Goal: Transaction & Acquisition: Book appointment/travel/reservation

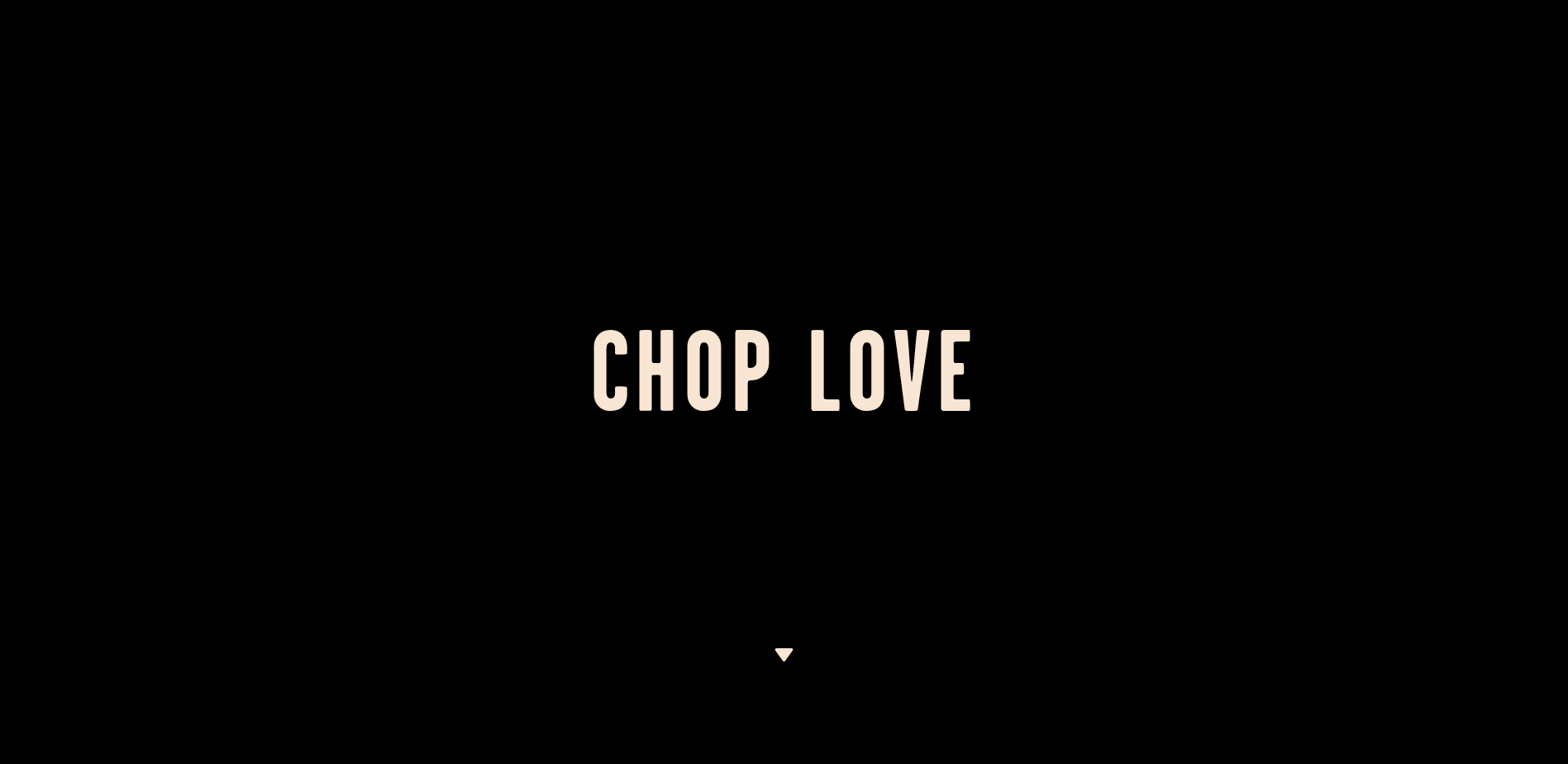
click at [782, 337] on h1 "Chop Love" at bounding box center [784, 382] width 1568 height 91
click at [778, 650] on img at bounding box center [784, 655] width 21 height 13
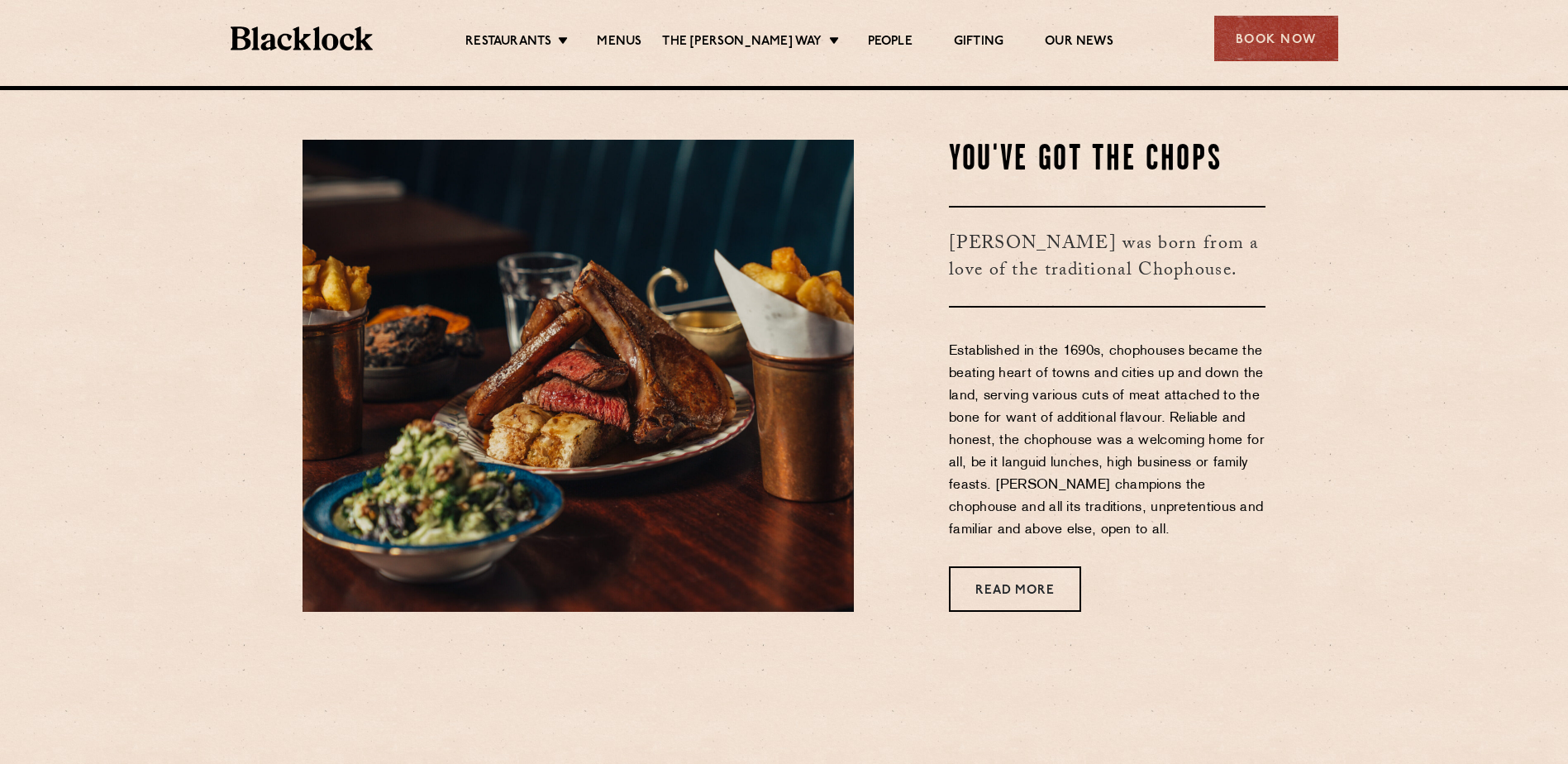
scroll to position [678, 0]
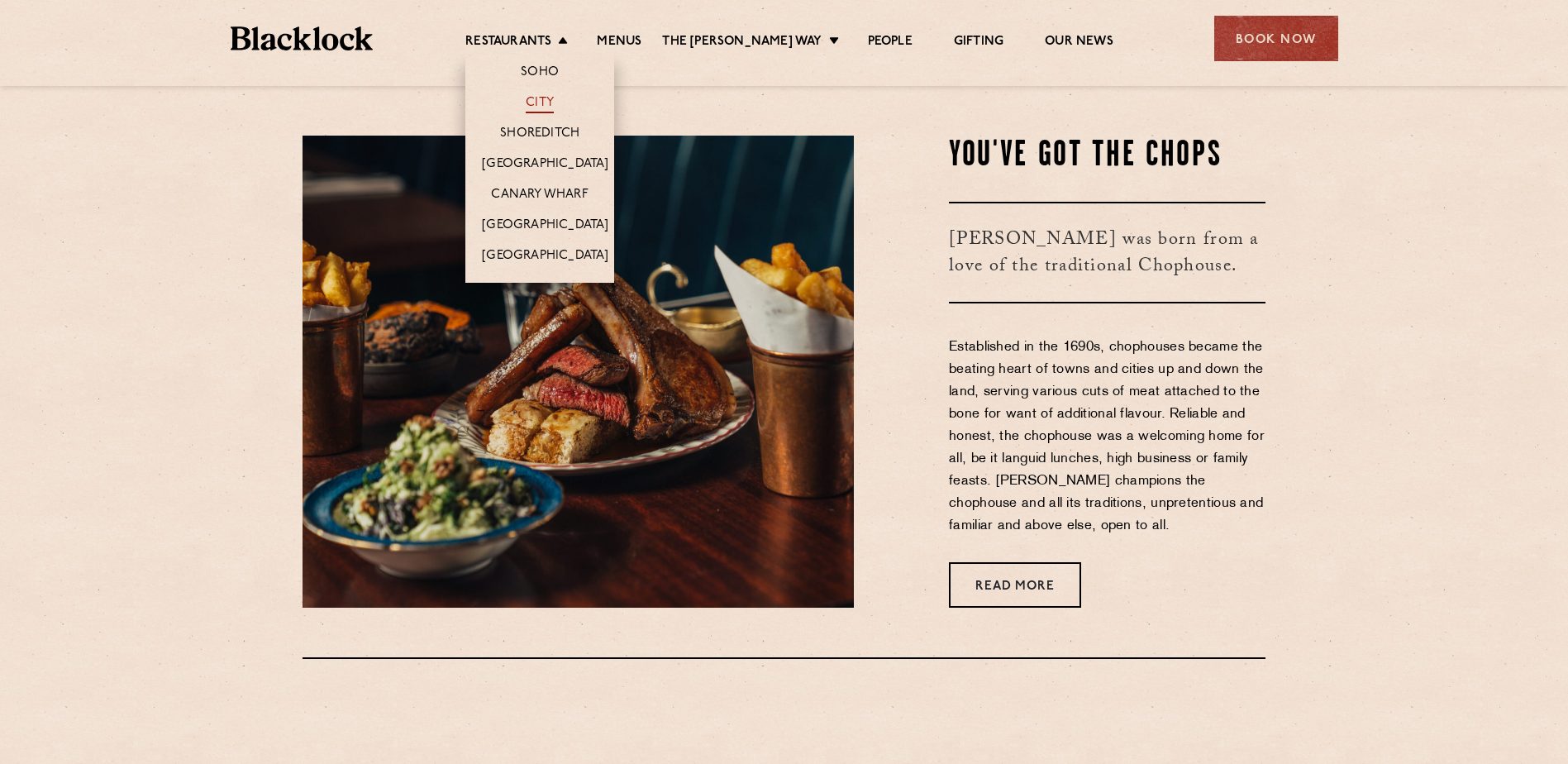
click at [554, 98] on link "City" at bounding box center [539, 105] width 28 height 18
click at [551, 36] on link "Restaurants" at bounding box center [508, 43] width 86 height 18
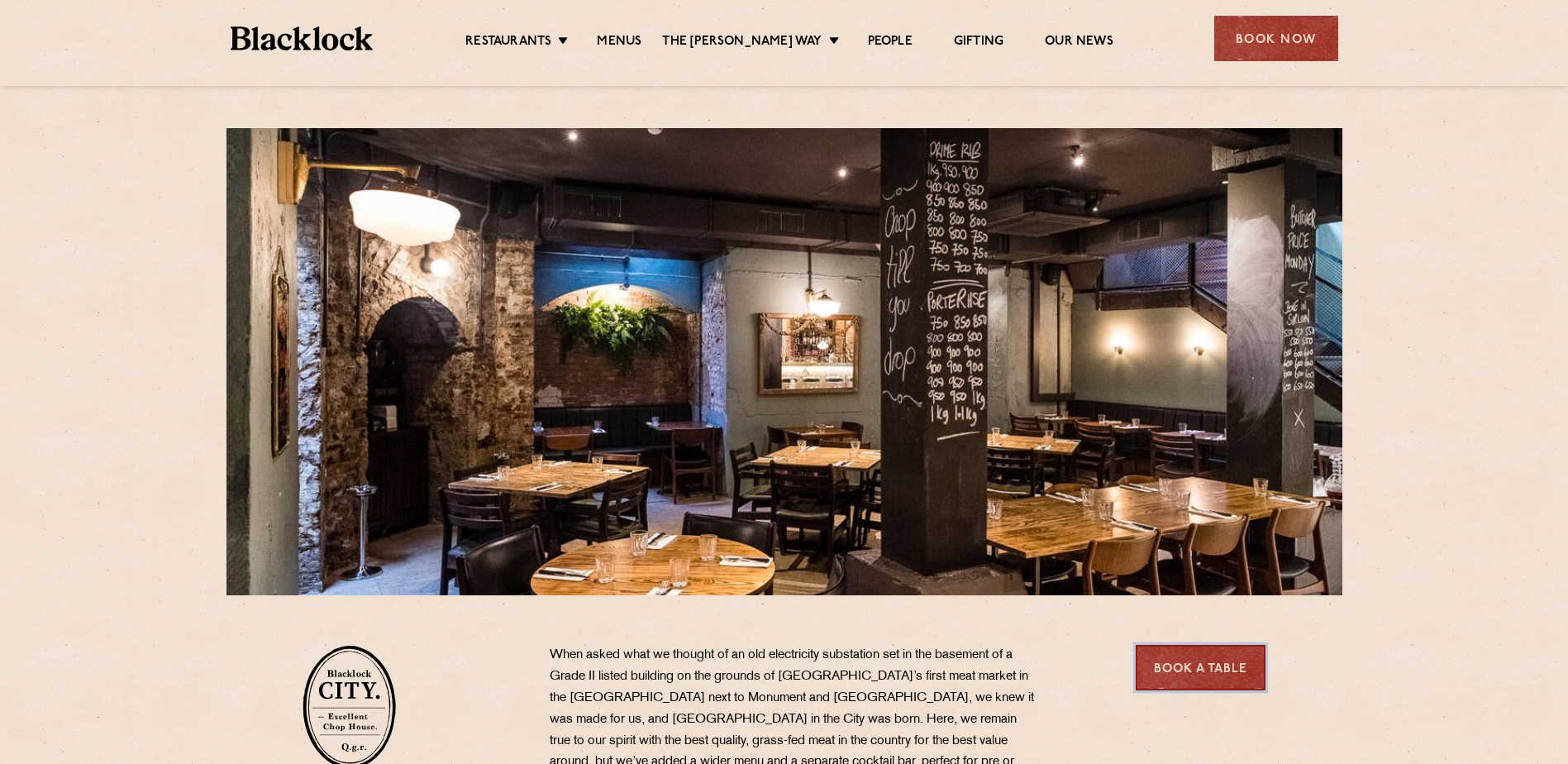
click at [1190, 669] on link "Book a Table" at bounding box center [1199, 668] width 129 height 46
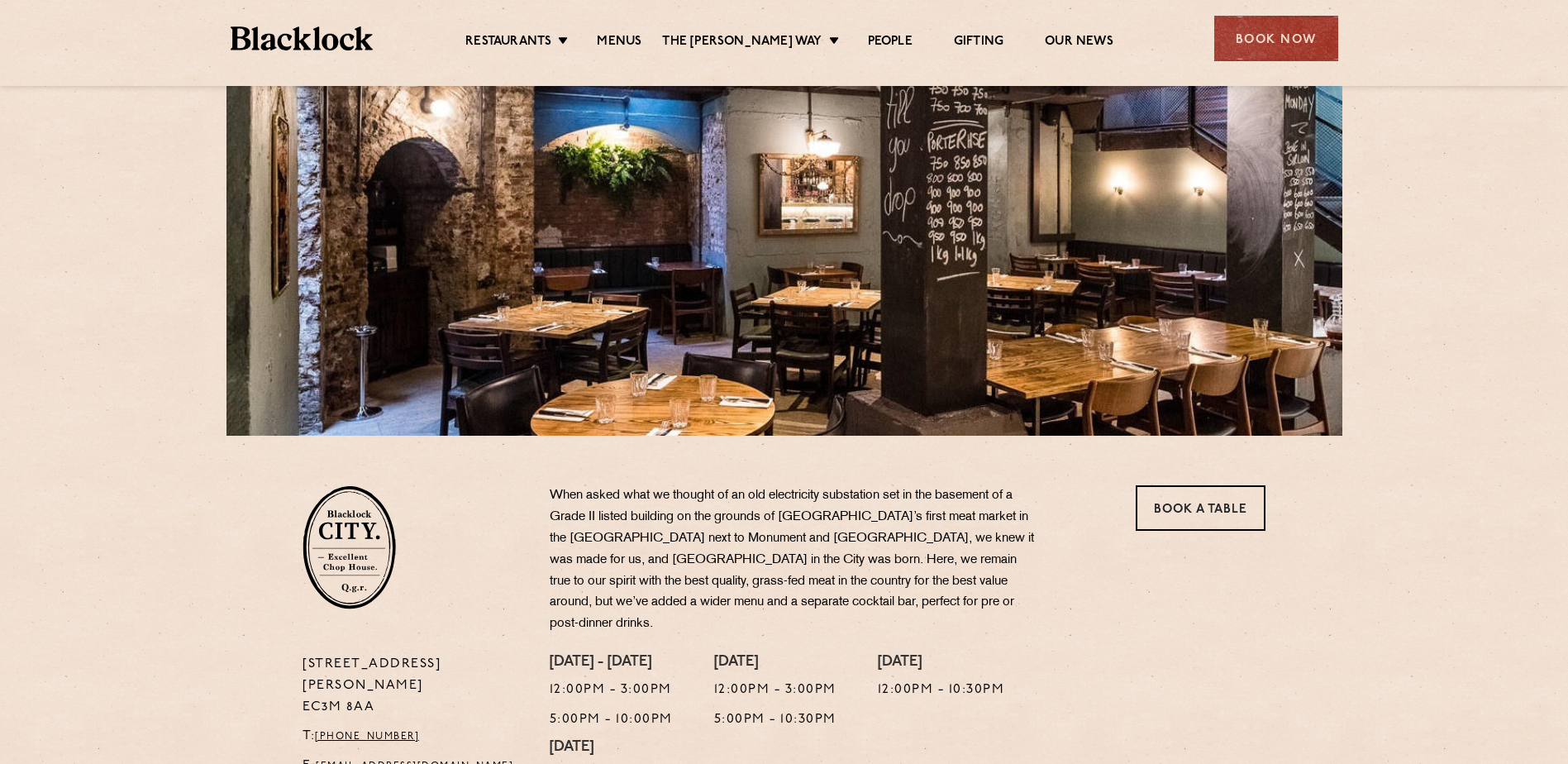
scroll to position [248, 0]
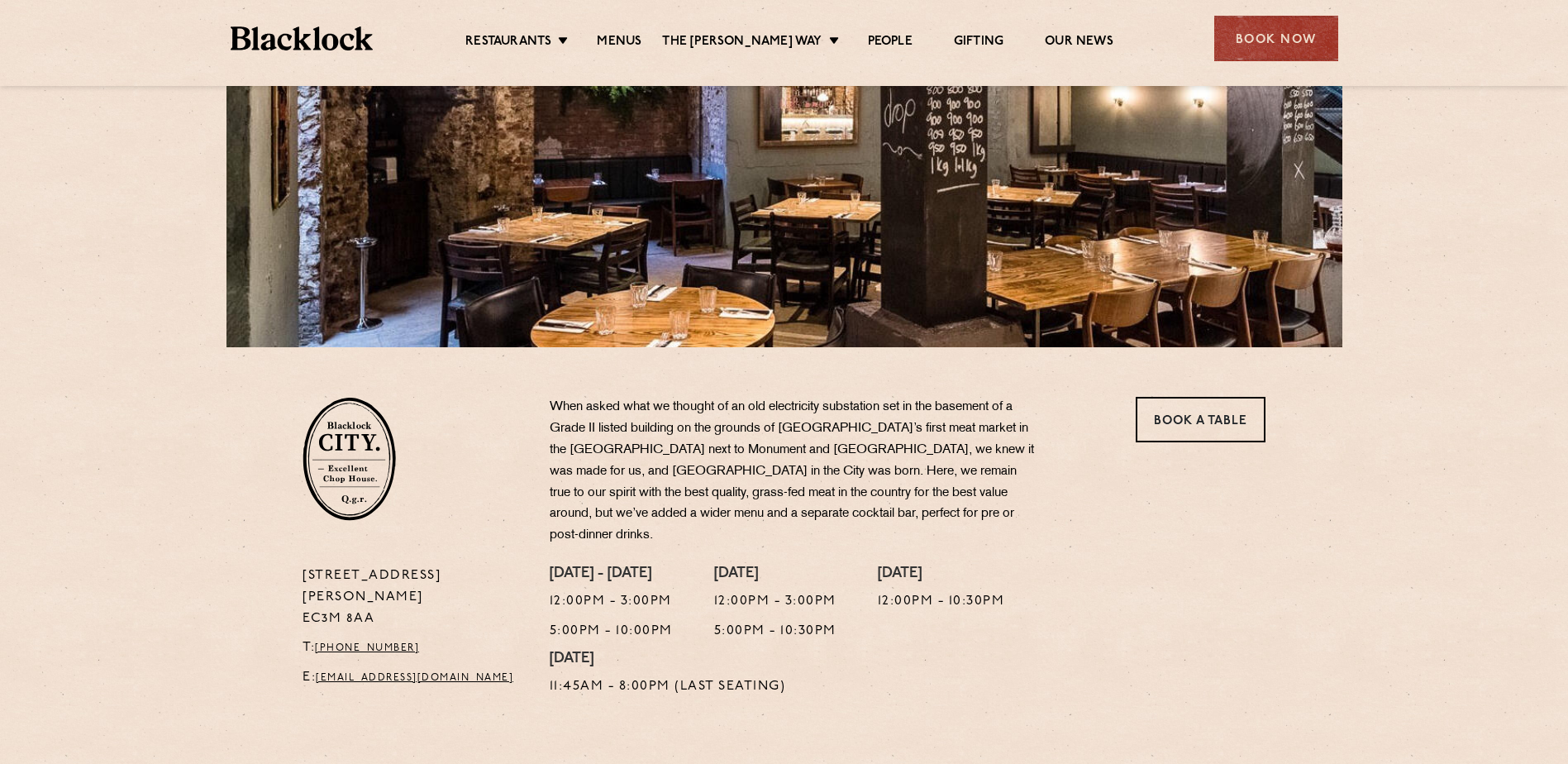
drag, startPoint x: 365, startPoint y: 568, endPoint x: 306, endPoint y: 565, distance: 59.1
click at [306, 565] on p "13 Philpot Lane EC3M 8AA" at bounding box center [414, 597] width 222 height 64
drag, startPoint x: 306, startPoint y: 565, endPoint x: 305, endPoint y: 548, distance: 17.0
click at [305, 565] on p "13 Philpot Lane EC3M 8AA" at bounding box center [414, 597] width 222 height 64
drag, startPoint x: 296, startPoint y: 549, endPoint x: 373, endPoint y: 581, distance: 83.4
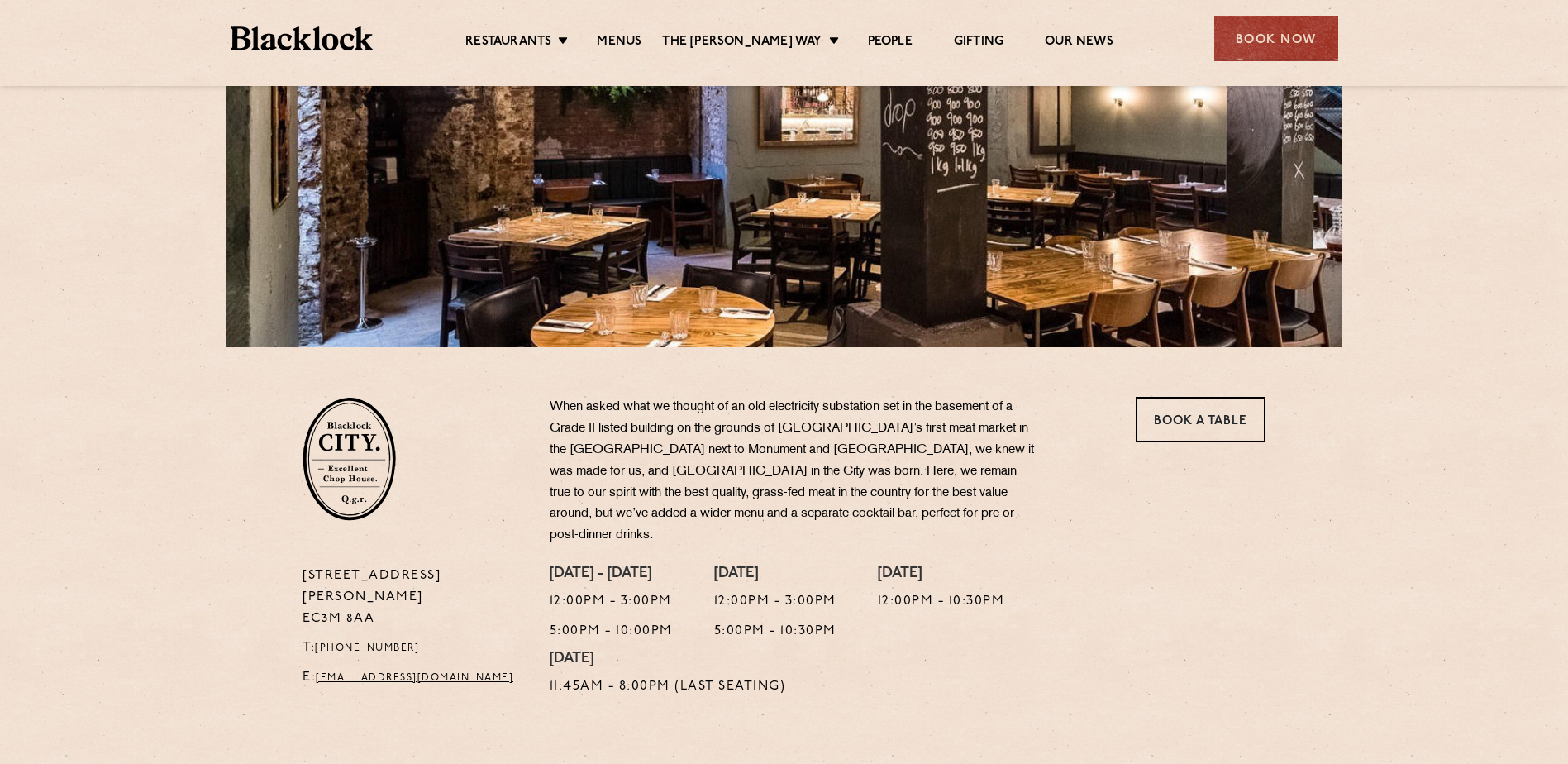
click at [373, 581] on div "13 Philpot Lane EC3M 8AA T: +44 20 7998 7676 E: city@theblacklock.com" at bounding box center [413, 635] width 247 height 140
copy p "13 Philpot Lane EC3M 8AA"
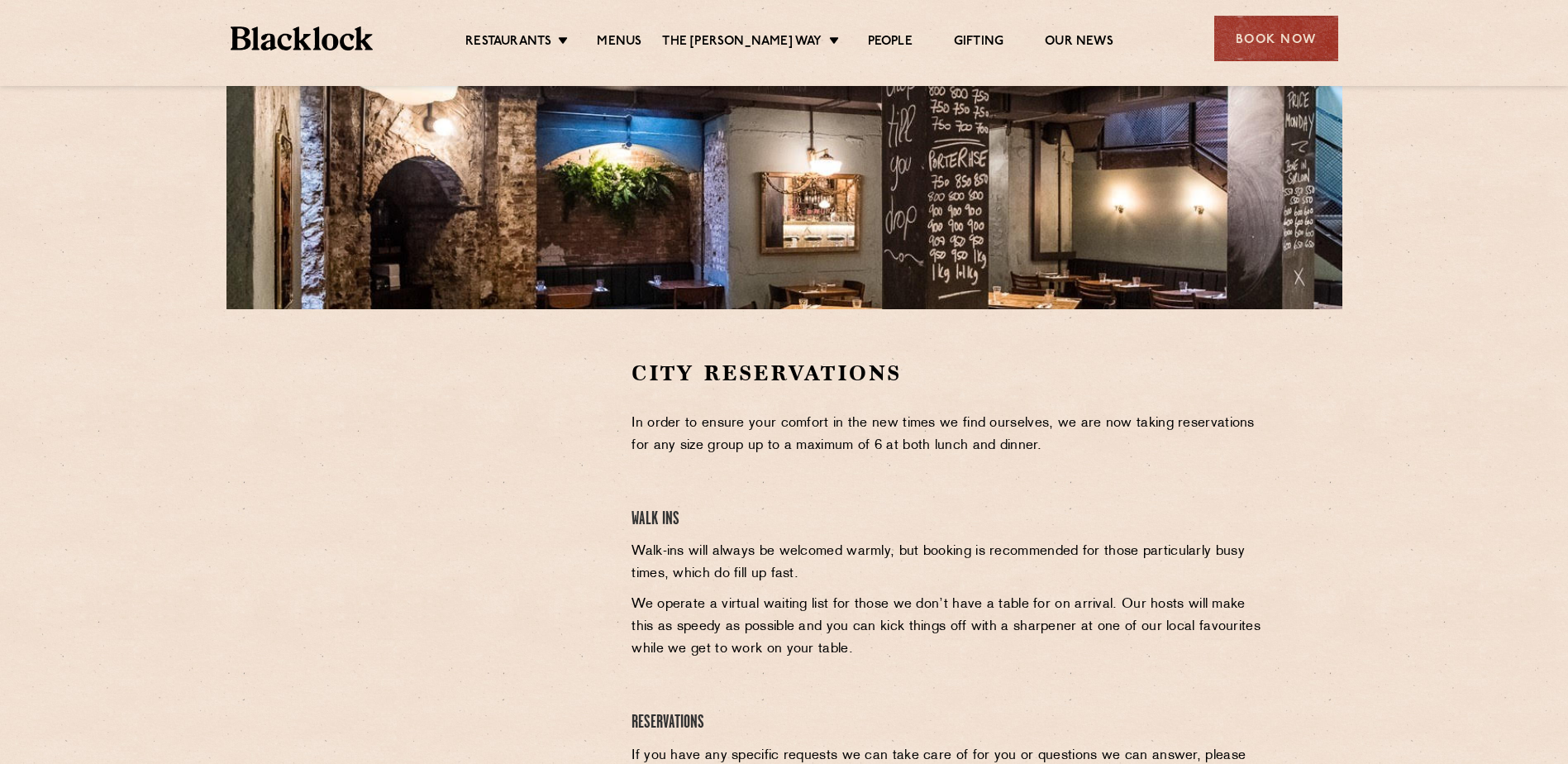
scroll to position [165, 0]
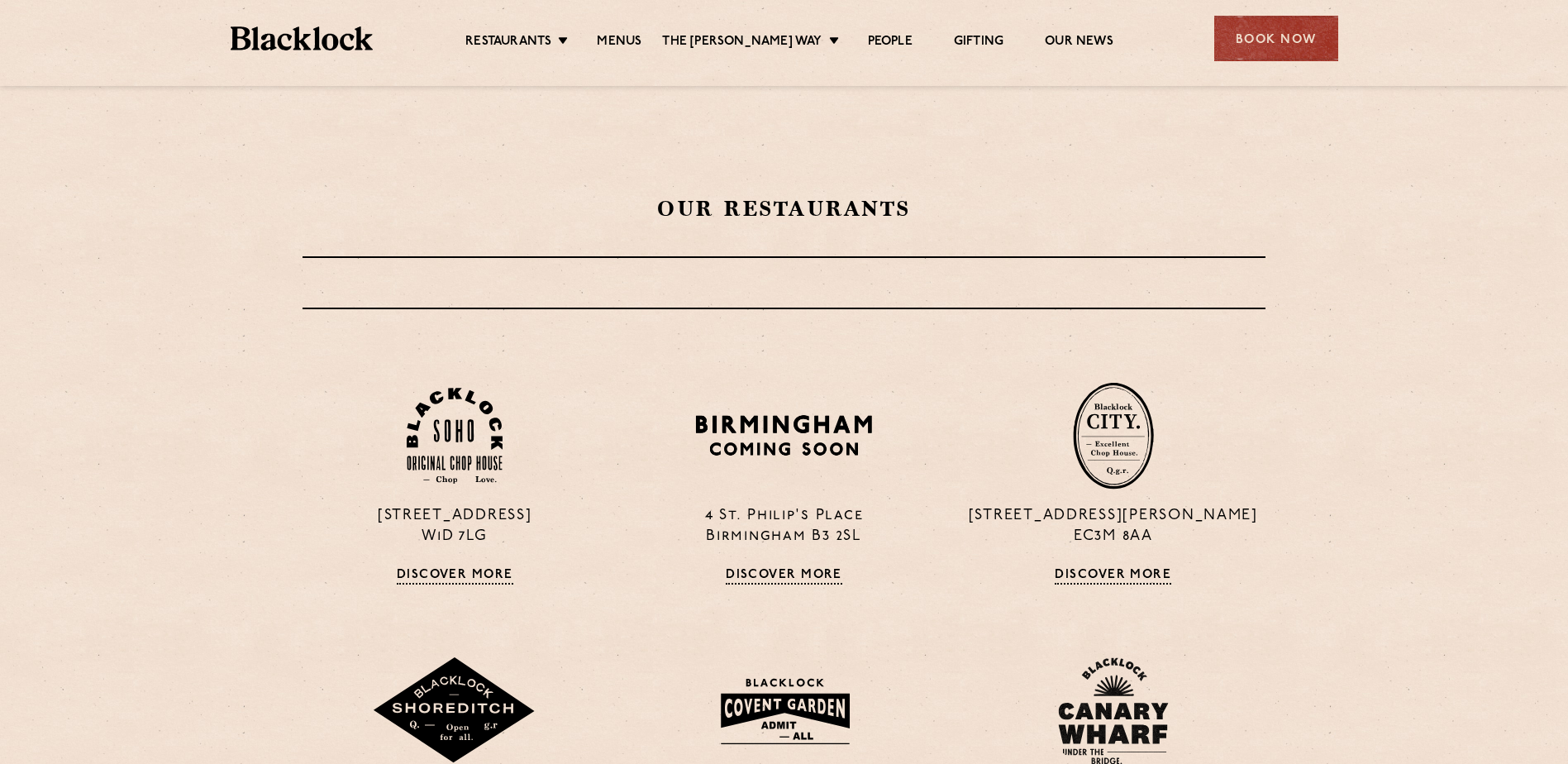
scroll to position [496, 0]
